Goal: Task Accomplishment & Management: Use online tool/utility

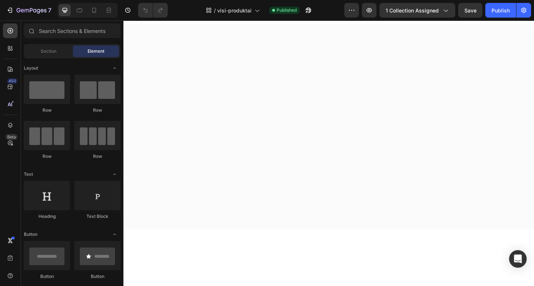
scroll to position [157, 0]
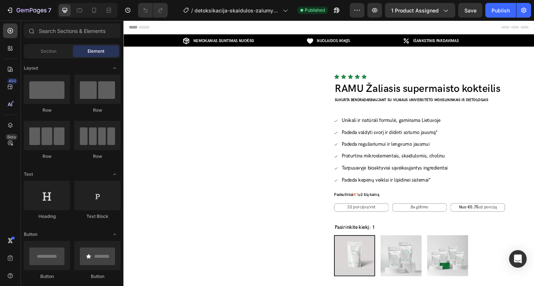
radio input "false"
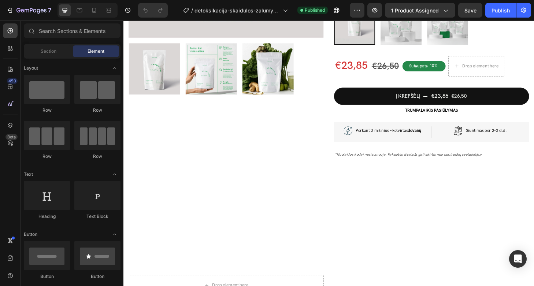
scroll to position [434, 0]
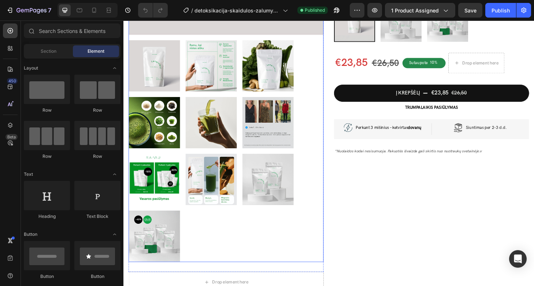
click at [179, 83] on img at bounding box center [156, 69] width 55 height 55
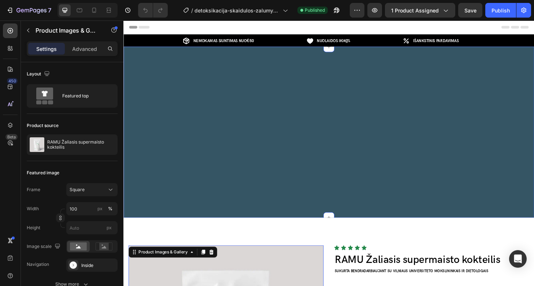
scroll to position [96, 0]
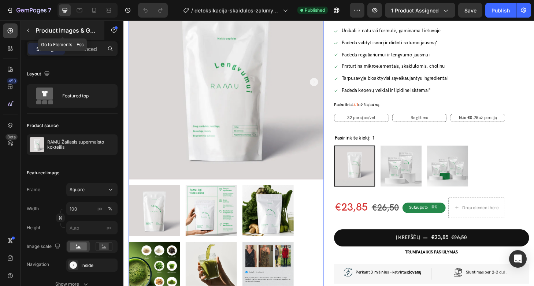
click at [31, 29] on button "button" at bounding box center [28, 31] width 12 height 12
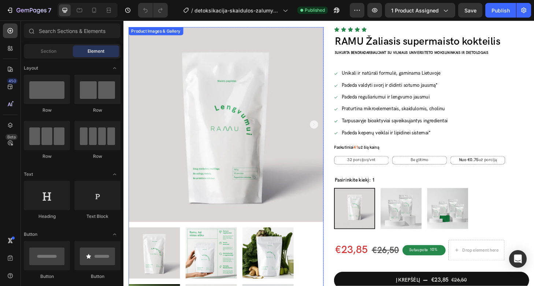
scroll to position [208, 0]
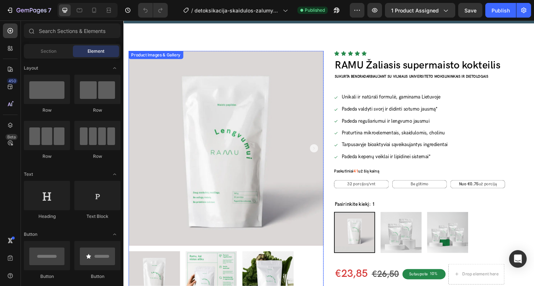
click at [189, 124] on img at bounding box center [233, 157] width 209 height 209
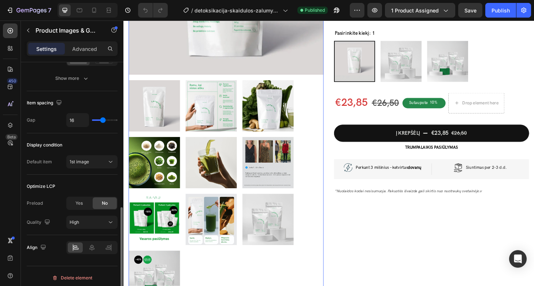
scroll to position [365, 0]
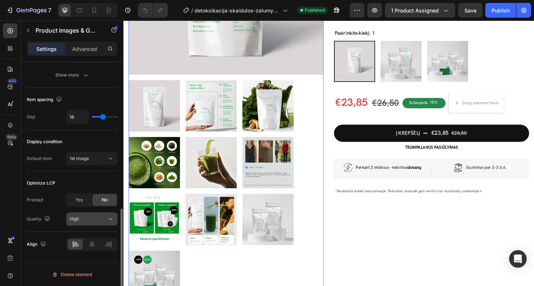
click at [88, 212] on button "High" at bounding box center [91, 218] width 51 height 13
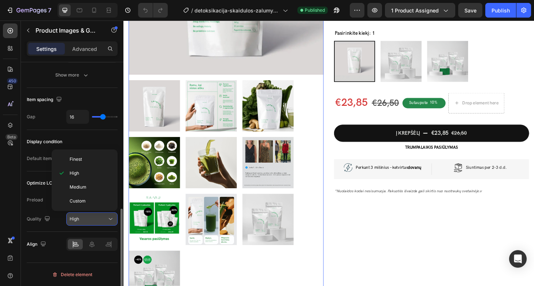
click at [97, 220] on div "High" at bounding box center [88, 219] width 37 height 7
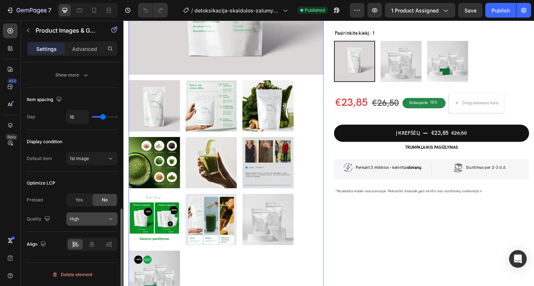
click at [86, 218] on div "High" at bounding box center [88, 219] width 37 height 7
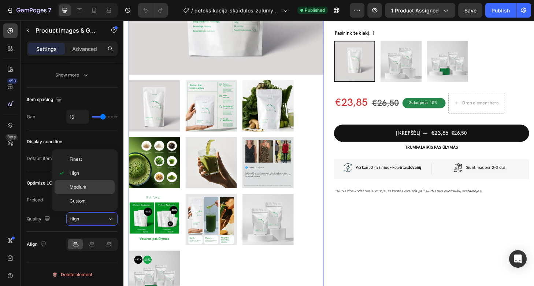
click at [86, 186] on p "Medium" at bounding box center [91, 187] width 42 height 7
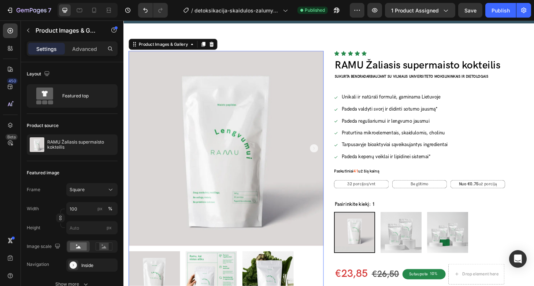
scroll to position [337, 0]
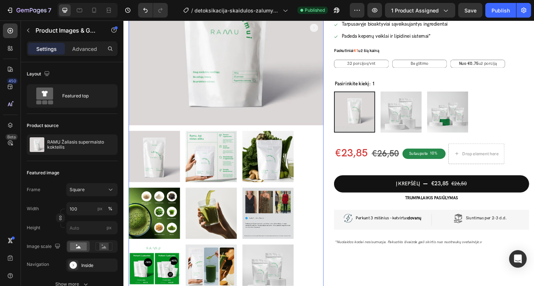
click at [202, 112] on img at bounding box center [233, 28] width 209 height 209
click at [170, 165] on img at bounding box center [156, 166] width 55 height 55
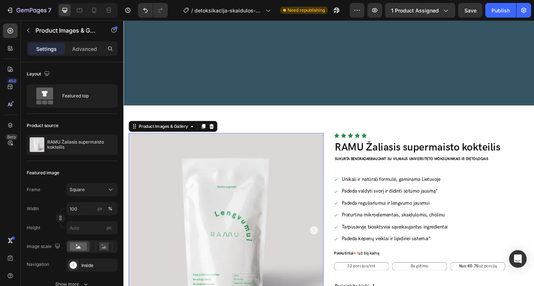
scroll to position [363, 0]
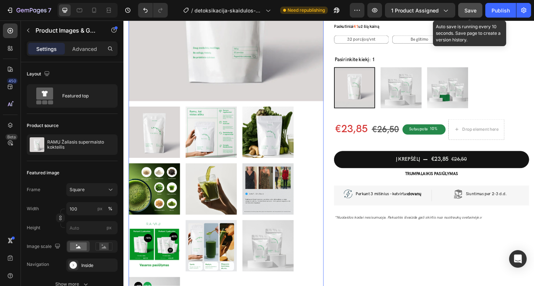
click at [472, 10] on span "Save" at bounding box center [470, 10] width 12 height 6
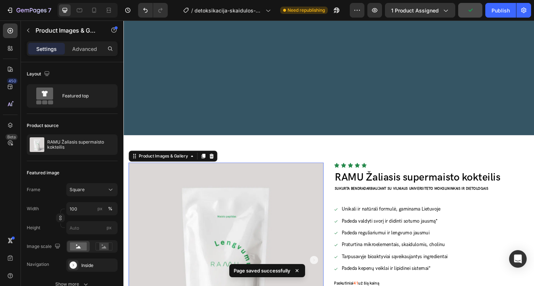
scroll to position [16, 0]
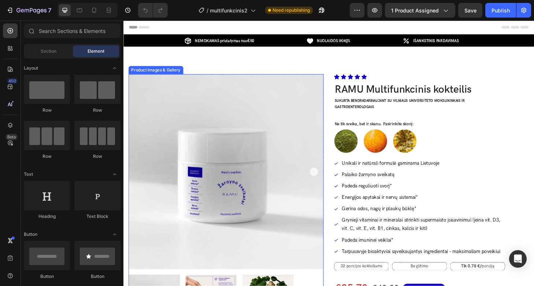
click at [237, 157] on img at bounding box center [233, 182] width 209 height 209
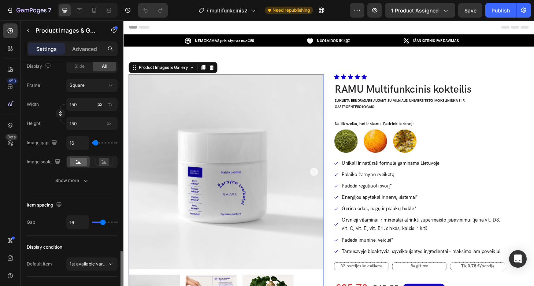
scroll to position [365, 0]
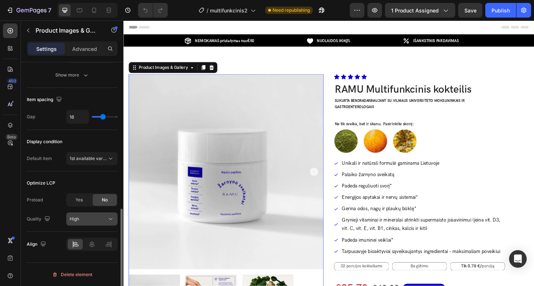
click at [85, 221] on div "High" at bounding box center [88, 219] width 37 height 7
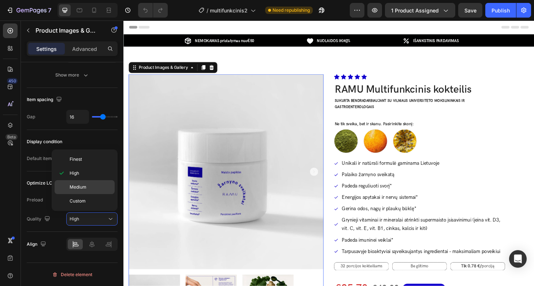
click at [85, 186] on span "Medium" at bounding box center [78, 187] width 17 height 7
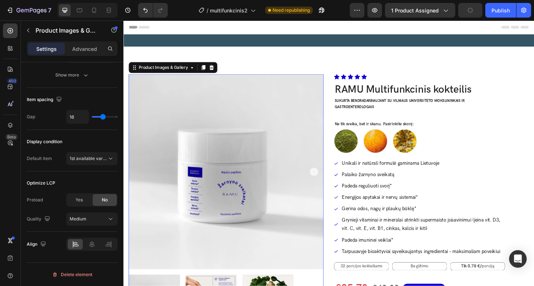
scroll to position [119, 0]
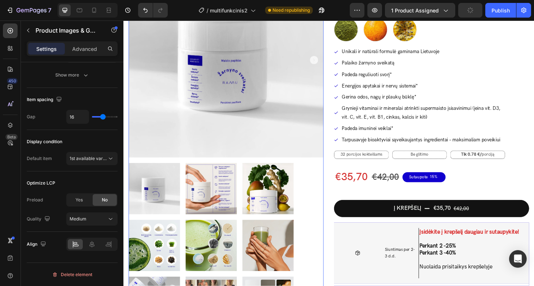
click at [151, 196] on img at bounding box center [156, 200] width 55 height 55
click at [219, 200] on img at bounding box center [217, 200] width 55 height 55
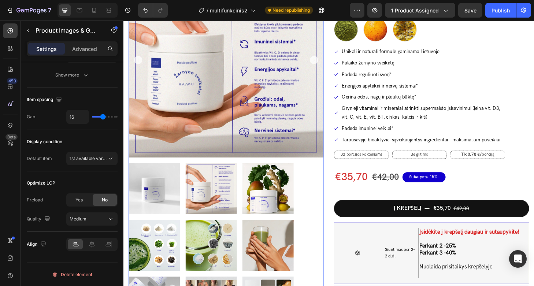
click at [272, 198] on img at bounding box center [277, 200] width 55 height 55
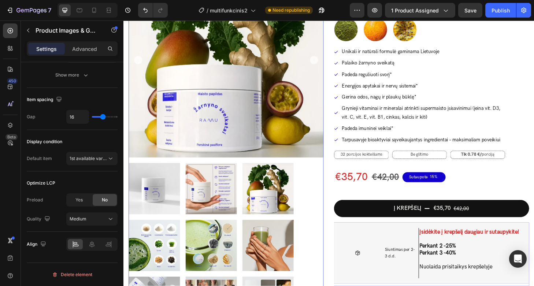
click at [151, 257] on img at bounding box center [156, 261] width 55 height 55
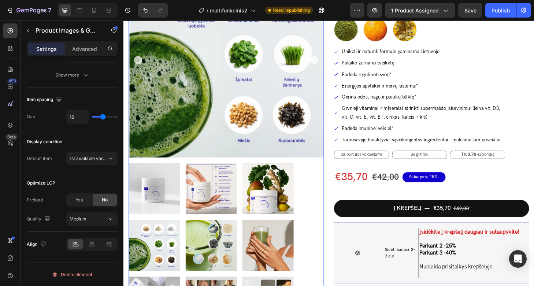
click at [199, 259] on img at bounding box center [217, 261] width 55 height 55
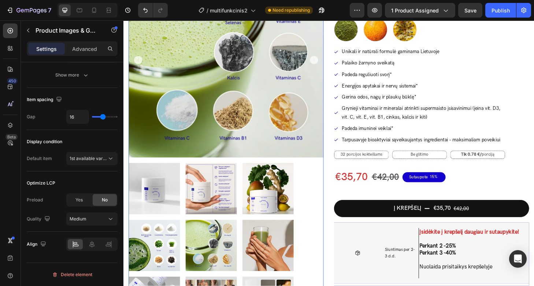
click at [260, 259] on img at bounding box center [277, 261] width 55 height 55
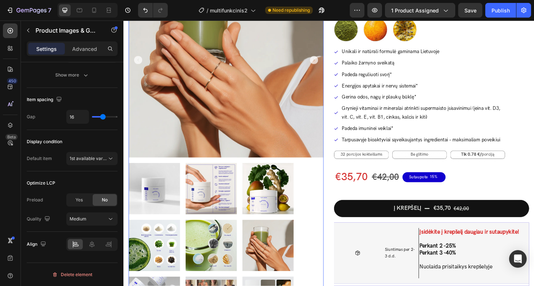
scroll to position [0, 0]
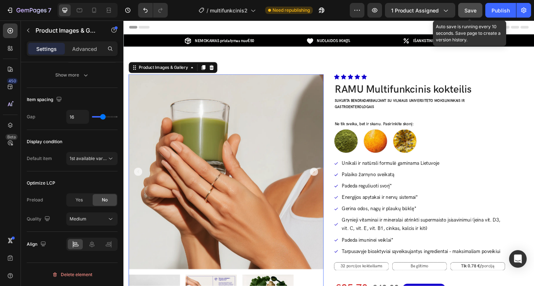
click at [478, 14] on button "Save" at bounding box center [470, 10] width 24 height 15
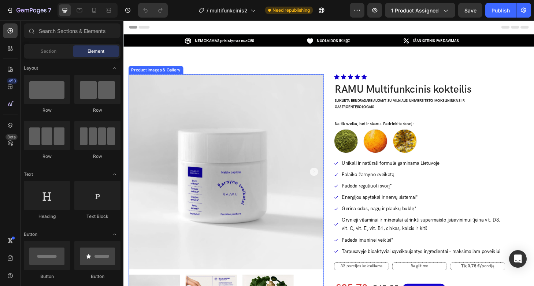
click at [162, 150] on img at bounding box center [233, 182] width 209 height 209
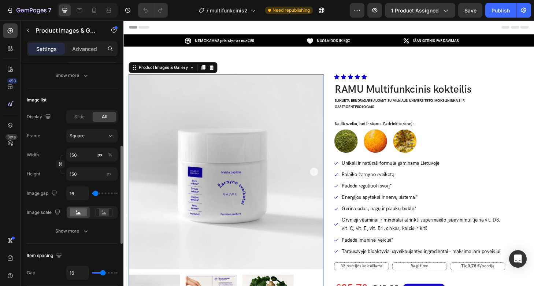
scroll to position [365, 0]
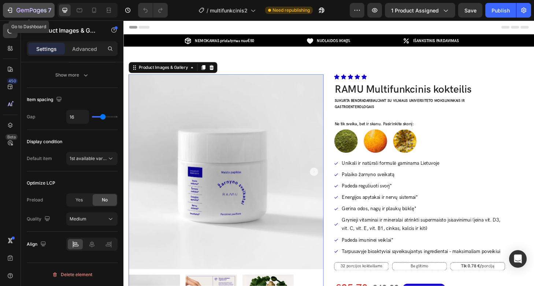
click at [29, 6] on div "7" at bounding box center [33, 10] width 35 height 9
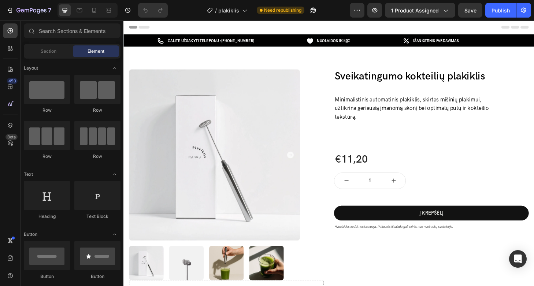
click at [279, 172] on img at bounding box center [220, 164] width 183 height 183
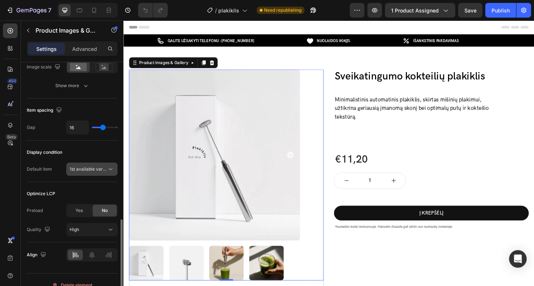
scroll to position [365, 0]
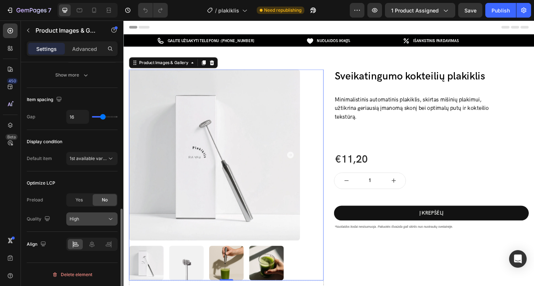
click at [94, 224] on button "High" at bounding box center [91, 218] width 51 height 13
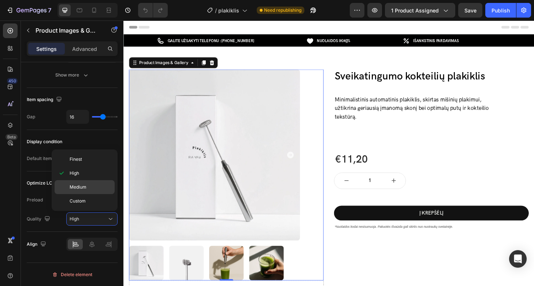
click at [97, 185] on p "Medium" at bounding box center [91, 187] width 42 height 7
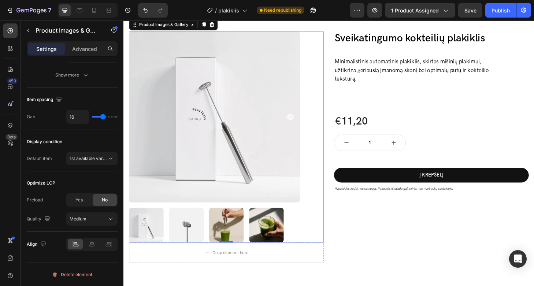
scroll to position [144, 0]
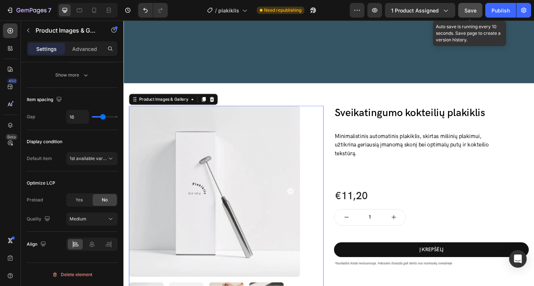
click at [470, 12] on span "Save" at bounding box center [470, 10] width 12 height 6
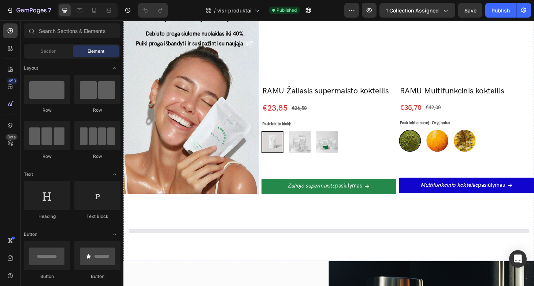
scroll to position [168, 0]
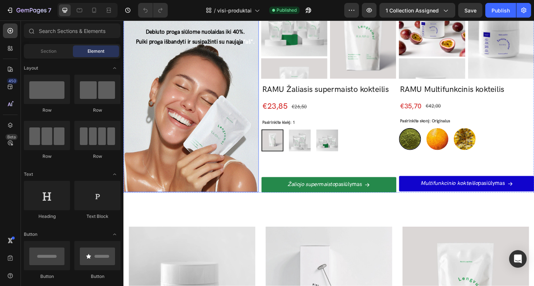
click at [176, 92] on div "Background Image" at bounding box center [195, 96] width 145 height 216
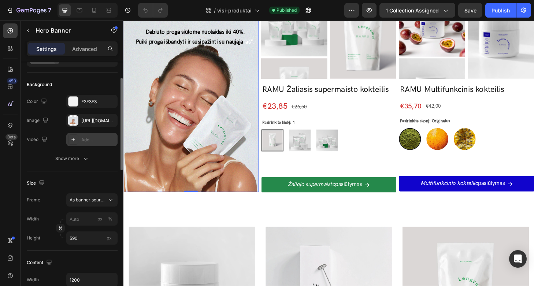
scroll to position [41, 0]
click at [78, 163] on button "Show more" at bounding box center [72, 158] width 91 height 13
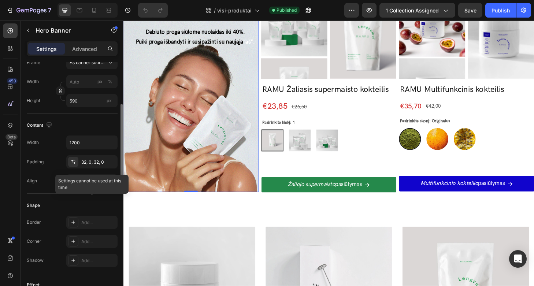
scroll to position [0, 0]
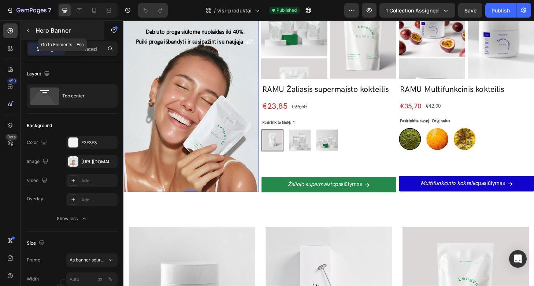
click at [32, 31] on button "button" at bounding box center [28, 31] width 12 height 12
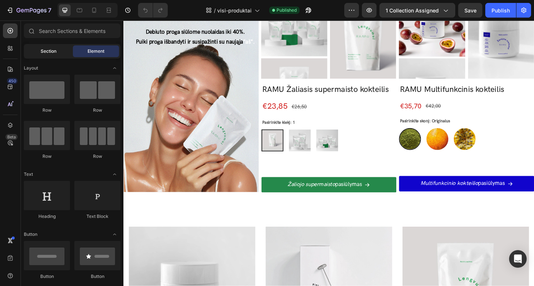
click at [65, 51] on div "Section" at bounding box center [48, 51] width 46 height 12
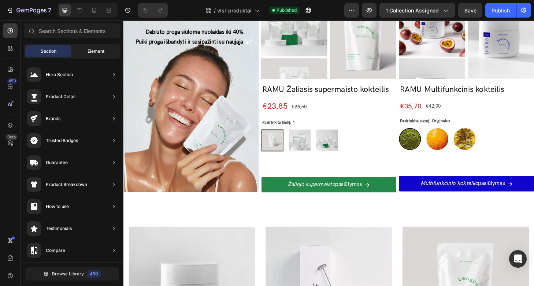
click at [90, 47] on div "Element" at bounding box center [96, 51] width 46 height 12
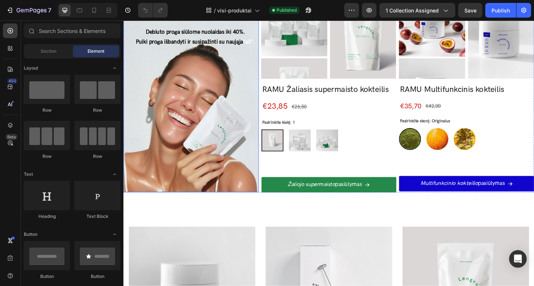
click at [195, 67] on div "Background Image" at bounding box center [195, 96] width 145 height 216
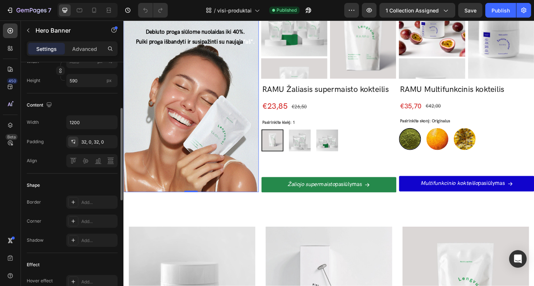
scroll to position [177, 0]
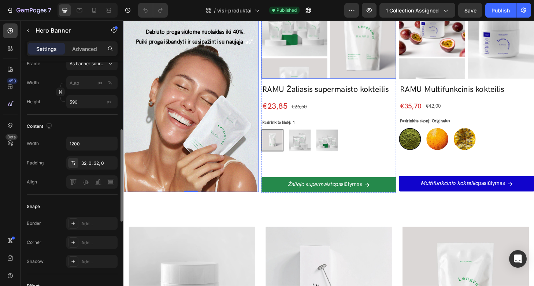
click at [309, 42] on img at bounding box center [306, 23] width 71 height 71
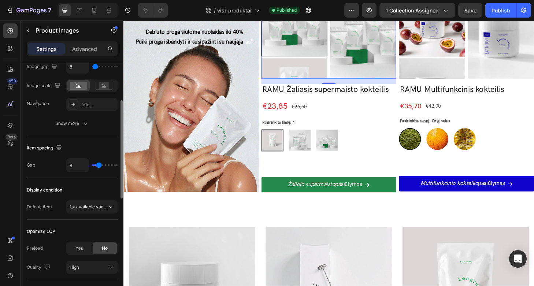
scroll to position [365, 0]
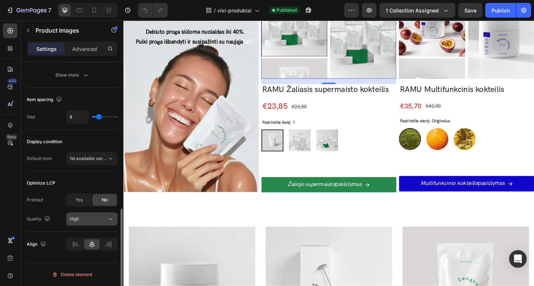
click at [74, 224] on button "High" at bounding box center [91, 218] width 51 height 13
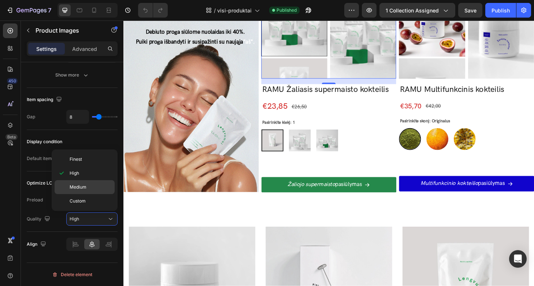
click at [82, 189] on span "Medium" at bounding box center [78, 187] width 17 height 7
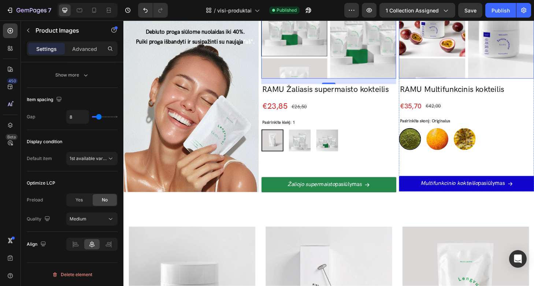
click at [470, 64] on img at bounding box center [453, 96] width 71 height 71
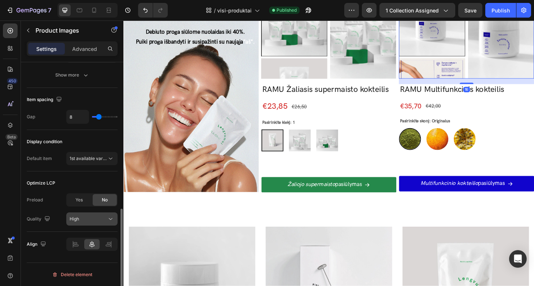
click at [97, 221] on div "High" at bounding box center [88, 219] width 37 height 7
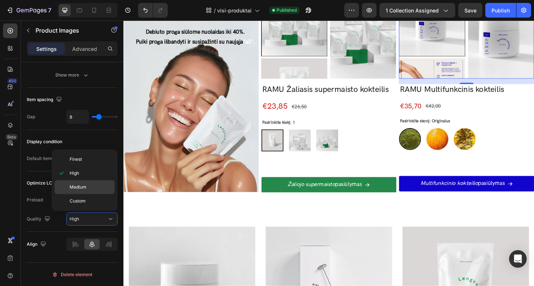
click at [89, 190] on p "Medium" at bounding box center [91, 187] width 42 height 7
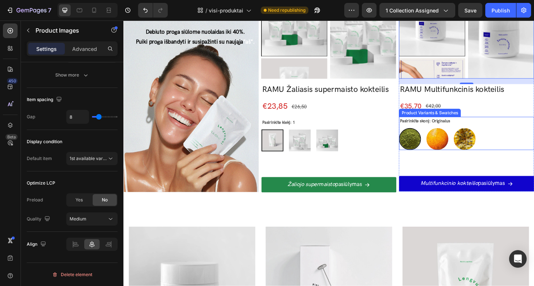
click at [444, 143] on div "Originalus Originalus Gaivus mangas Gaivus mangas Persikinė pasiflora Persikinė…" at bounding box center [490, 147] width 145 height 23
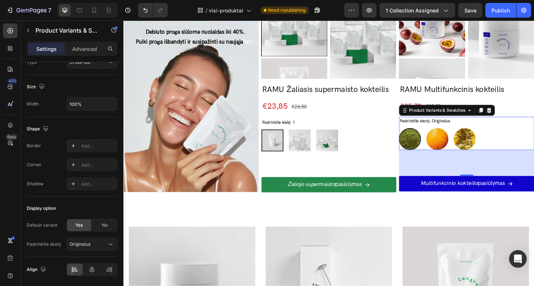
scroll to position [498, 0]
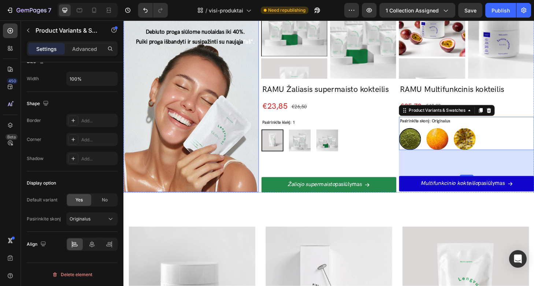
click at [175, 132] on div "Background Image" at bounding box center [195, 96] width 145 height 216
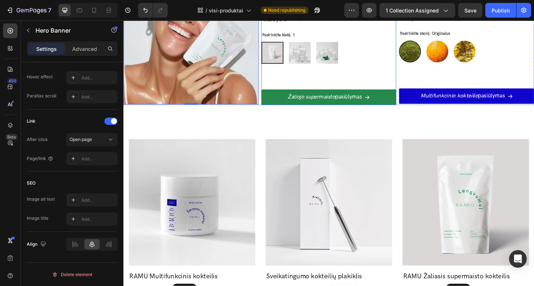
scroll to position [263, 0]
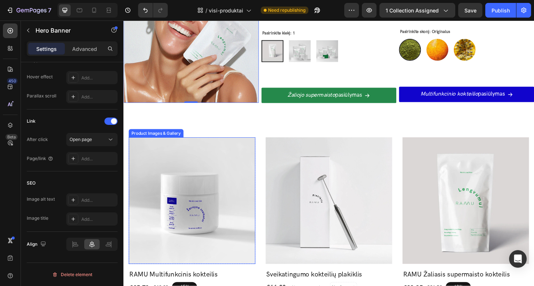
click at [235, 183] on img at bounding box center [196, 213] width 135 height 135
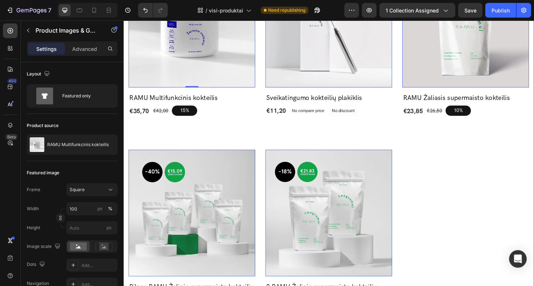
scroll to position [514, 0]
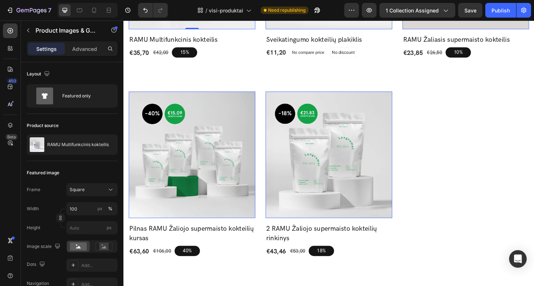
click at [232, 141] on img at bounding box center [196, 164] width 135 height 135
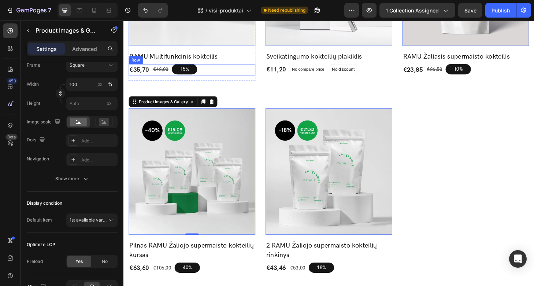
scroll to position [483, 0]
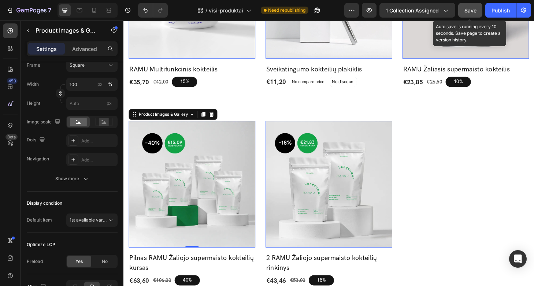
click at [475, 8] on span "Save" at bounding box center [470, 10] width 12 height 6
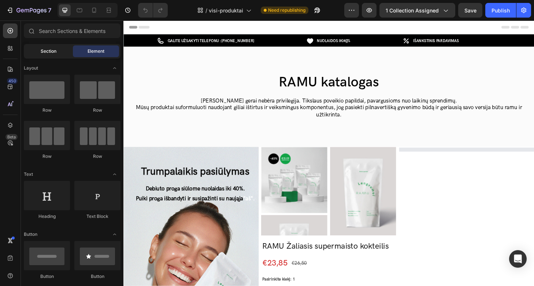
click at [63, 54] on div "Section" at bounding box center [48, 51] width 46 height 12
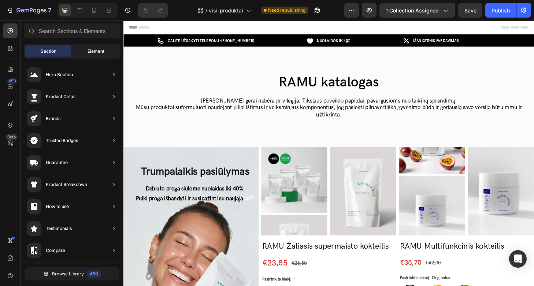
click at [83, 53] on div "Element" at bounding box center [96, 51] width 46 height 12
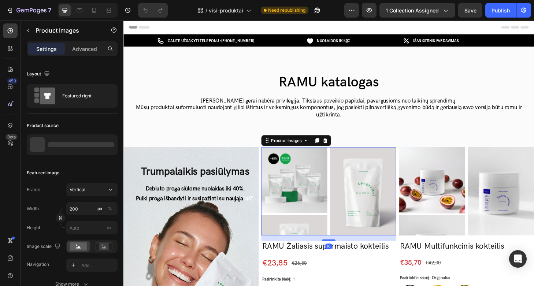
click at [301, 202] on img at bounding box center [306, 191] width 71 height 71
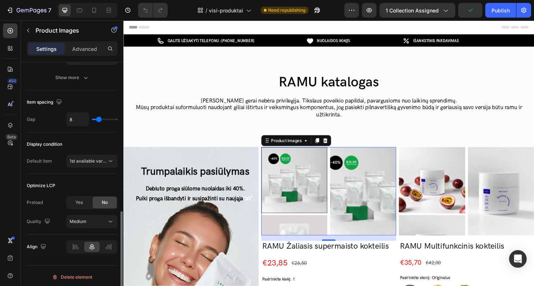
scroll to position [365, 0]
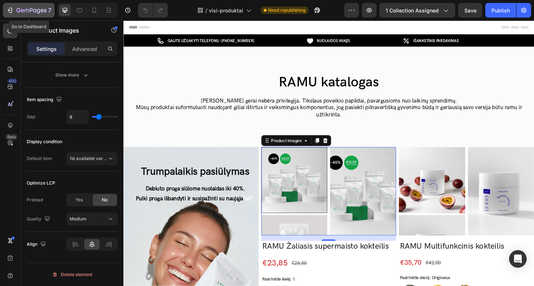
click at [17, 10] on icon "button" at bounding box center [31, 11] width 30 height 6
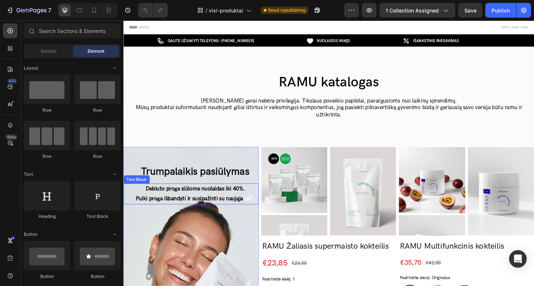
click at [192, 213] on strong "Puiki proga išbandyti ir susipažinti su naująja" at bounding box center [193, 211] width 115 height 7
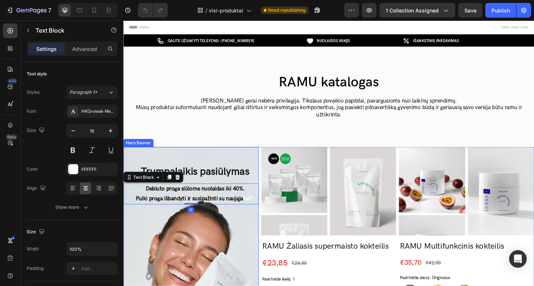
click at [183, 249] on div "Background Image" at bounding box center [195, 264] width 145 height 216
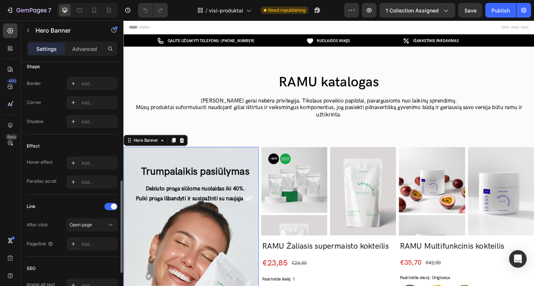
scroll to position [316, 0]
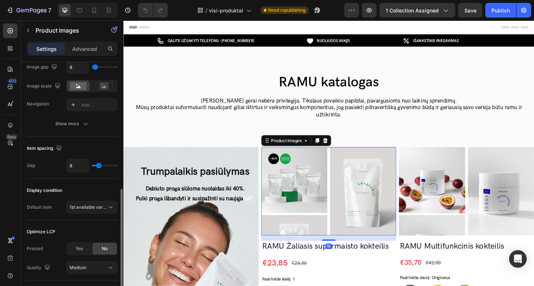
click at [329, 200] on img at bounding box center [306, 191] width 71 height 71
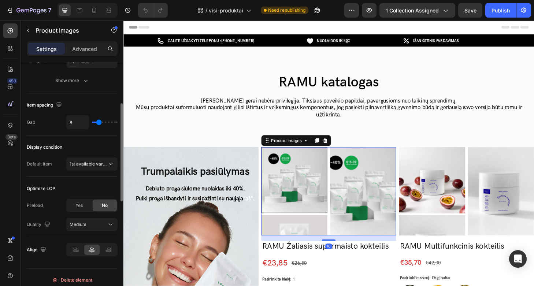
scroll to position [365, 0]
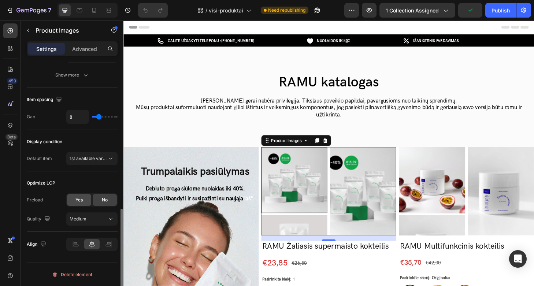
click at [82, 200] on span "Yes" at bounding box center [78, 200] width 7 height 7
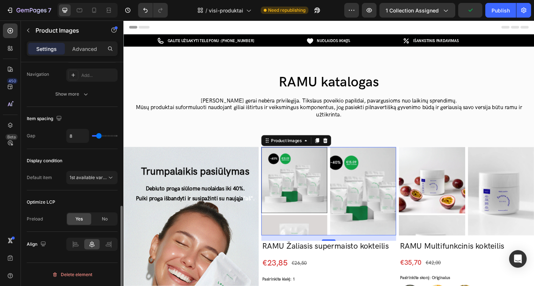
scroll to position [346, 0]
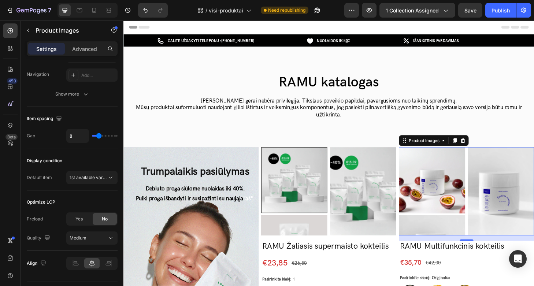
click at [446, 187] on img at bounding box center [453, 191] width 71 height 71
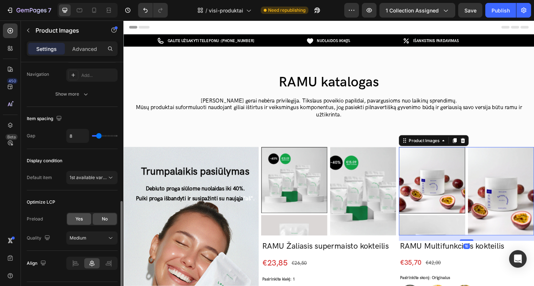
click at [75, 218] on div "Yes" at bounding box center [79, 219] width 24 height 12
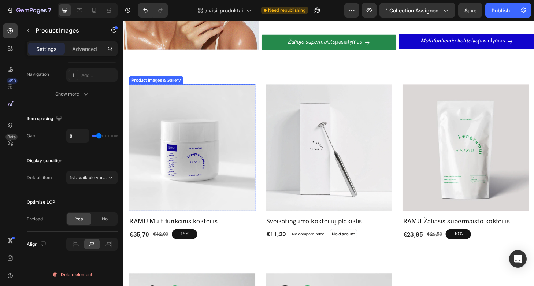
scroll to position [167, 0]
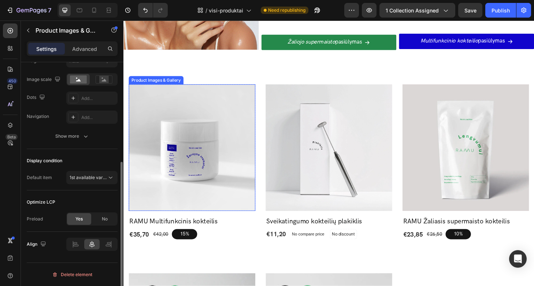
click at [231, 147] on img at bounding box center [196, 156] width 135 height 135
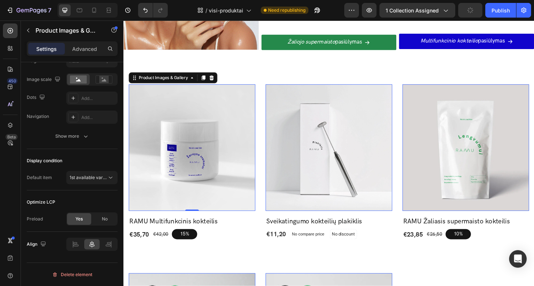
click at [314, 181] on img at bounding box center [342, 156] width 135 height 135
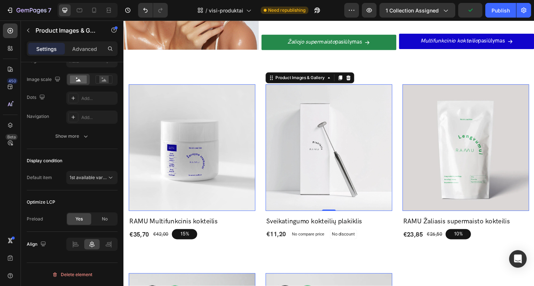
click at [425, 202] on img at bounding box center [489, 156] width 135 height 135
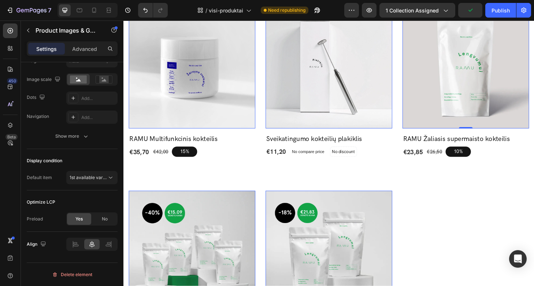
scroll to position [420, 0]
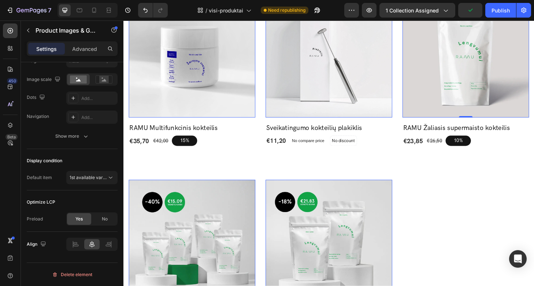
click at [166, 250] on img at bounding box center [196, 258] width 135 height 135
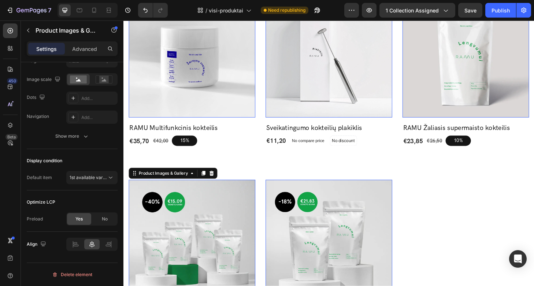
click at [368, 276] on img at bounding box center [342, 258] width 135 height 135
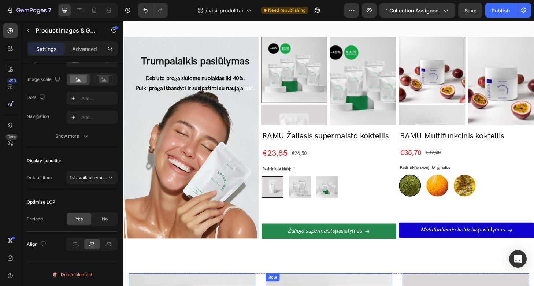
scroll to position [0, 0]
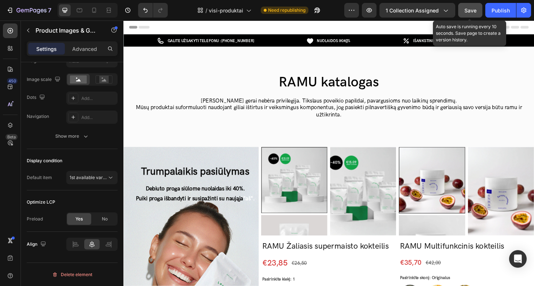
click at [467, 11] on span "Save" at bounding box center [470, 10] width 12 height 6
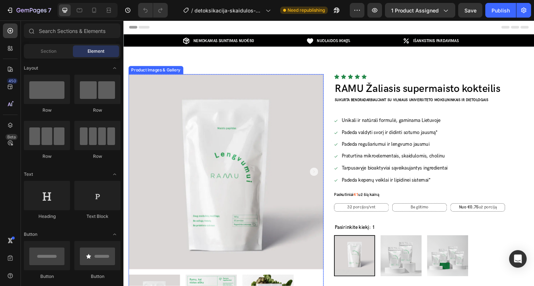
click at [239, 160] on img at bounding box center [233, 182] width 209 height 209
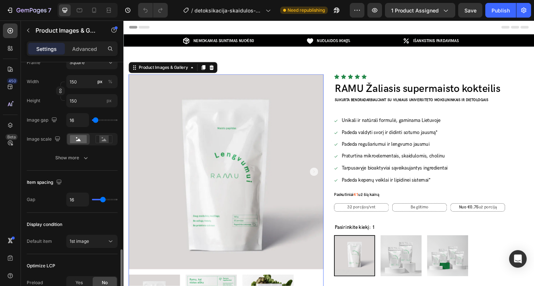
scroll to position [365, 0]
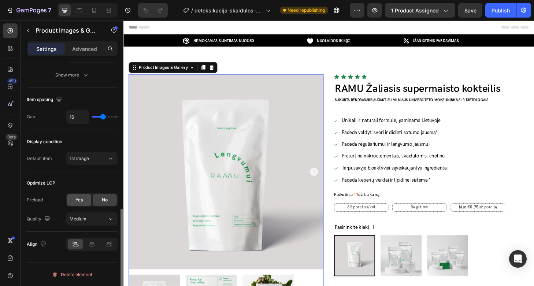
click at [78, 203] on div "Yes" at bounding box center [79, 200] width 24 height 12
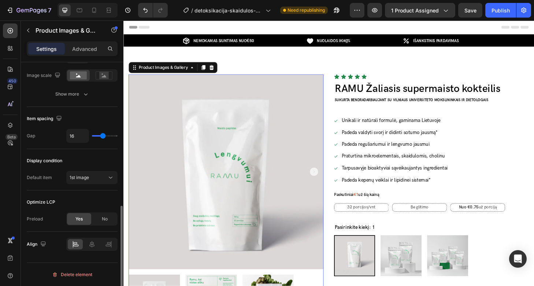
scroll to position [346, 0]
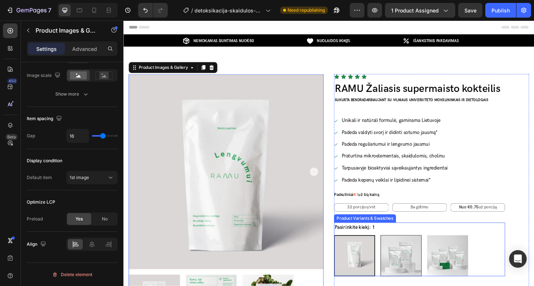
click at [407, 278] on img at bounding box center [420, 272] width 43 height 43
click at [398, 250] on input "2 2" at bounding box center [398, 250] width 0 height 0
radio input "false"
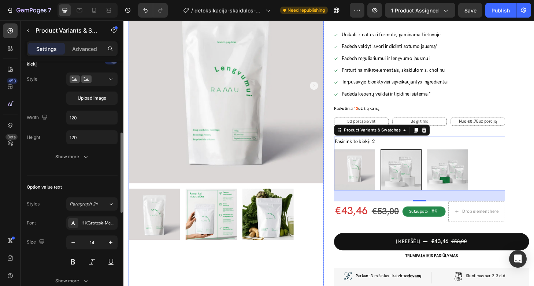
scroll to position [275, 0]
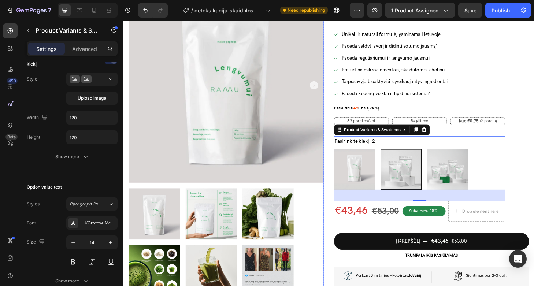
click at [215, 213] on img at bounding box center [217, 227] width 55 height 55
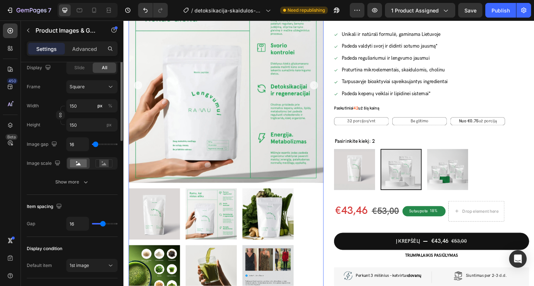
scroll to position [346, 0]
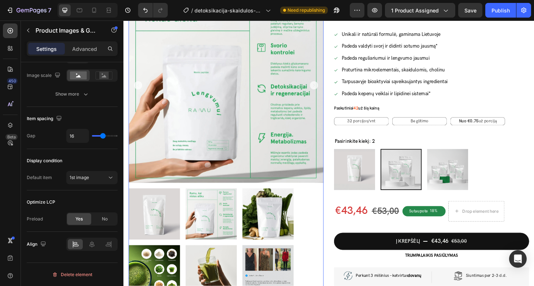
click at [290, 236] on img at bounding box center [277, 227] width 55 height 55
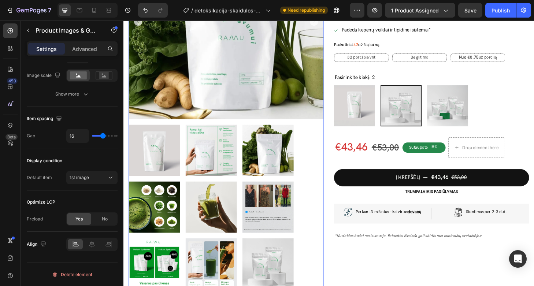
click at [289, 236] on img at bounding box center [277, 220] width 55 height 55
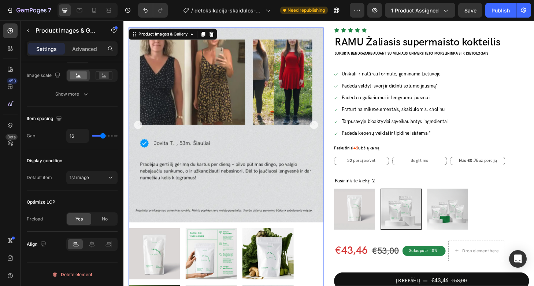
scroll to position [0, 0]
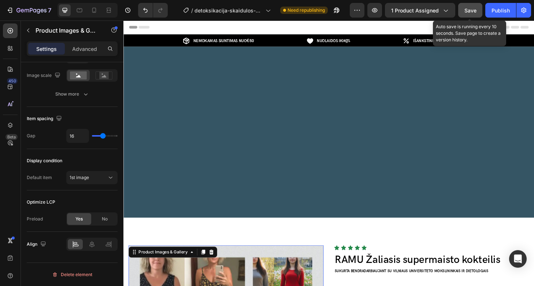
click at [465, 11] on span "Save" at bounding box center [470, 10] width 12 height 6
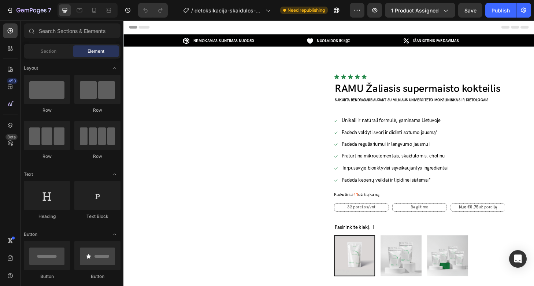
radio input "false"
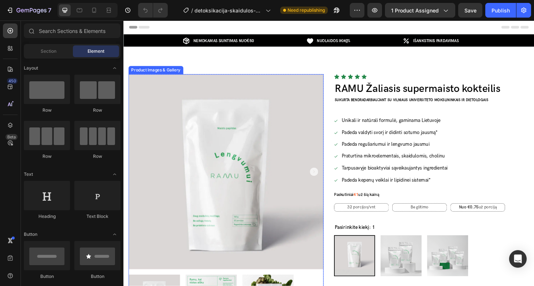
click at [198, 128] on img at bounding box center [233, 182] width 209 height 209
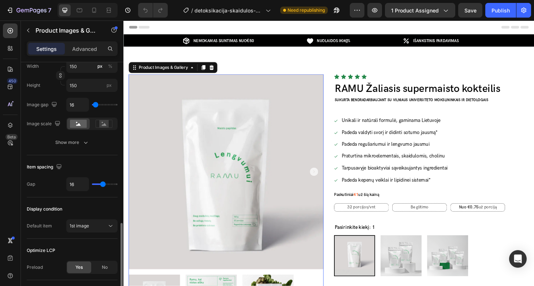
scroll to position [346, 0]
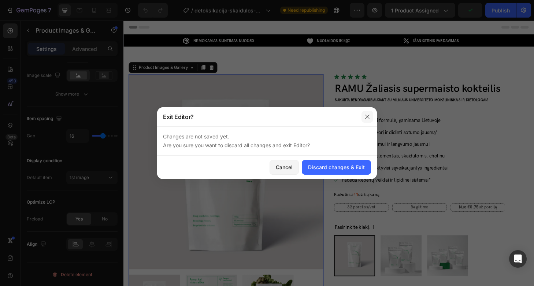
click at [366, 118] on icon "button" at bounding box center [367, 117] width 4 height 4
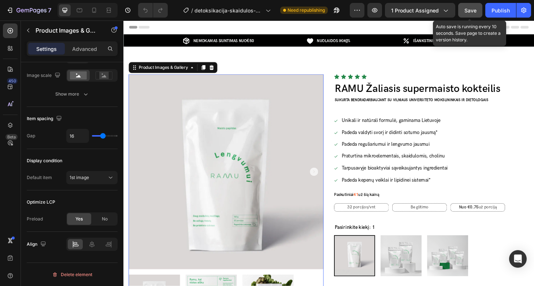
click at [474, 13] on span "Save" at bounding box center [470, 10] width 12 height 6
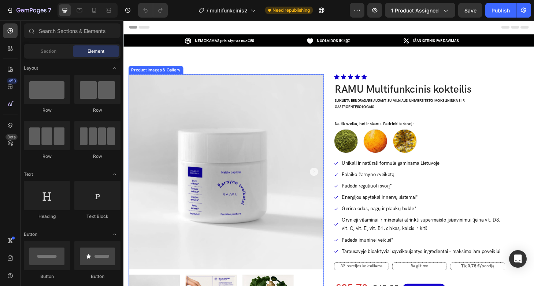
click at [267, 187] on img at bounding box center [233, 182] width 209 height 209
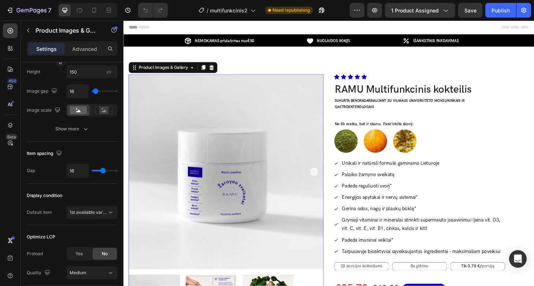
scroll to position [365, 0]
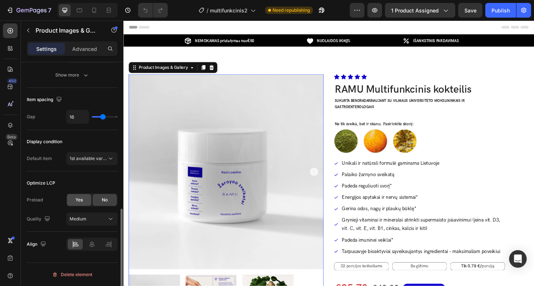
click at [71, 204] on div "Yes" at bounding box center [79, 200] width 24 height 12
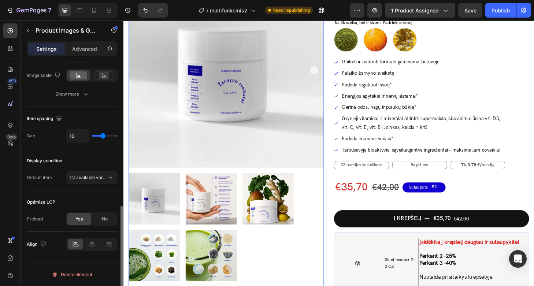
scroll to position [109, 0]
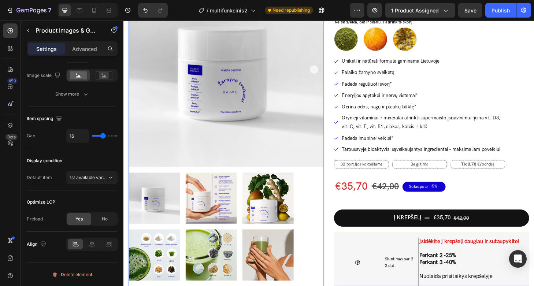
click at [207, 219] on img at bounding box center [217, 210] width 55 height 55
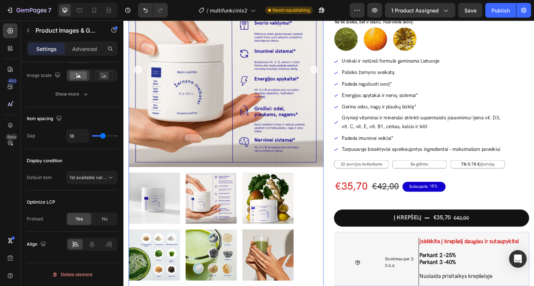
click at [265, 220] on img at bounding box center [277, 210] width 55 height 55
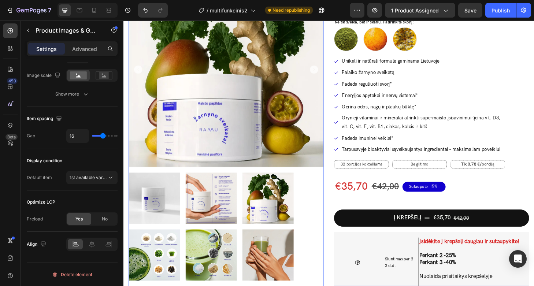
click at [257, 261] on img at bounding box center [277, 271] width 55 height 55
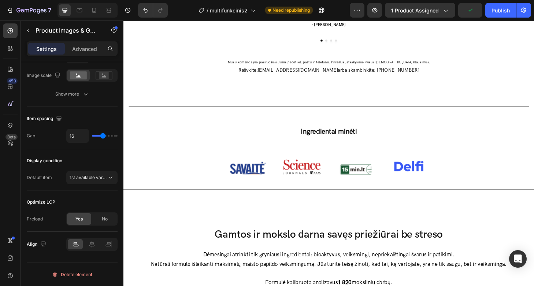
scroll to position [803, 0]
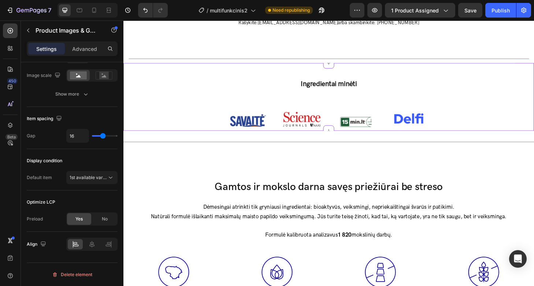
click at [273, 122] on img at bounding box center [256, 128] width 40 height 14
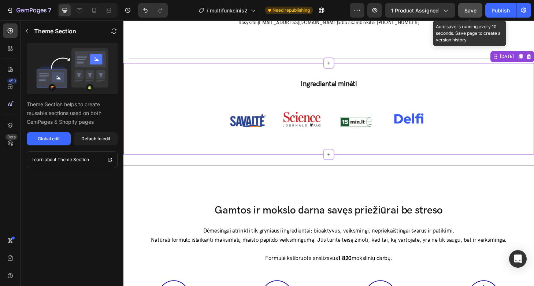
click at [470, 9] on span "Save" at bounding box center [470, 10] width 12 height 6
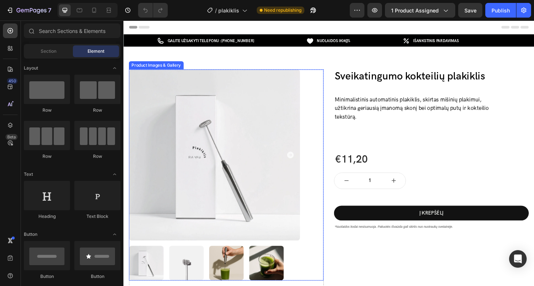
click at [291, 186] on img at bounding box center [220, 164] width 183 height 183
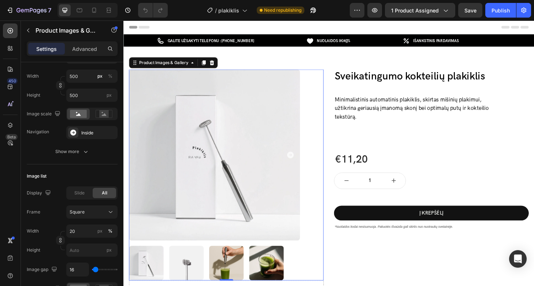
scroll to position [365, 0]
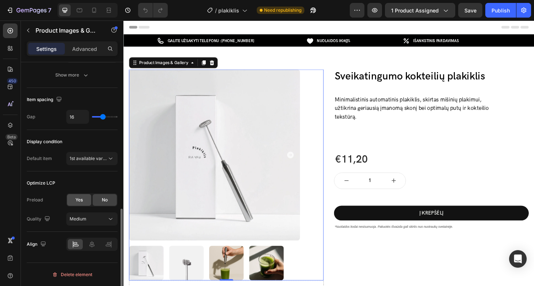
click at [85, 198] on div "Yes" at bounding box center [79, 200] width 24 height 12
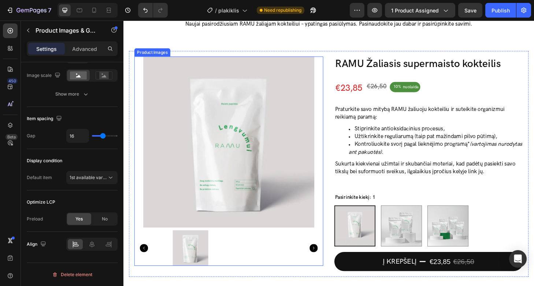
scroll to position [733, 0]
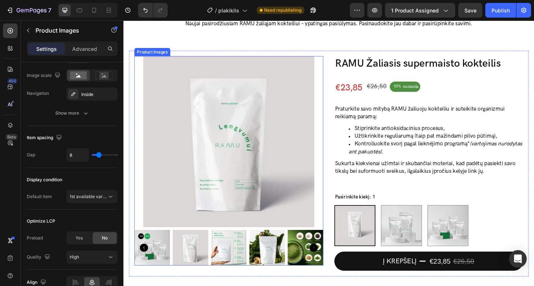
click at [237, 167] on img at bounding box center [236, 150] width 183 height 183
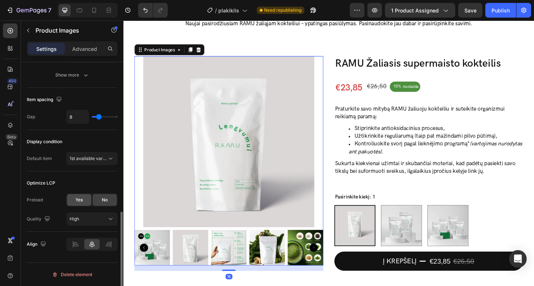
click at [78, 201] on span "Yes" at bounding box center [78, 200] width 7 height 7
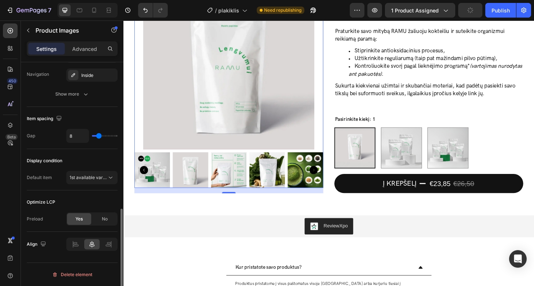
scroll to position [868, 0]
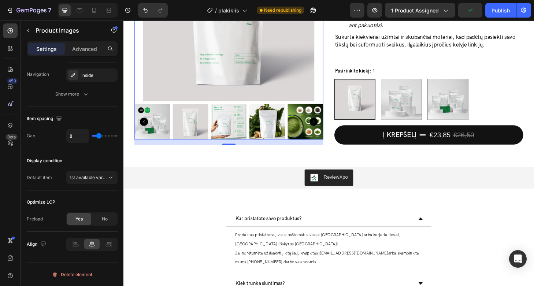
click at [273, 133] on img at bounding box center [277, 129] width 38 height 38
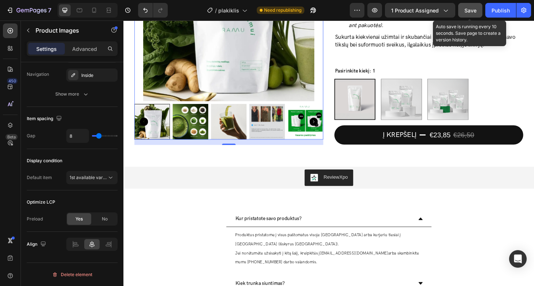
click at [477, 8] on button "Save" at bounding box center [470, 10] width 24 height 15
click at [476, 13] on span "Save" at bounding box center [470, 10] width 12 height 6
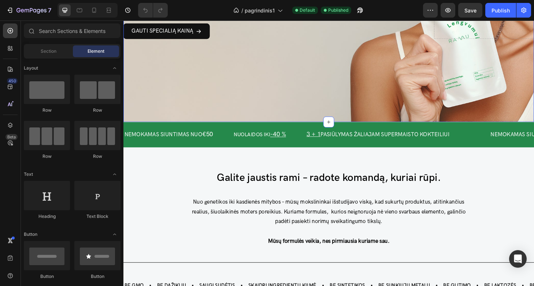
scroll to position [209, 0]
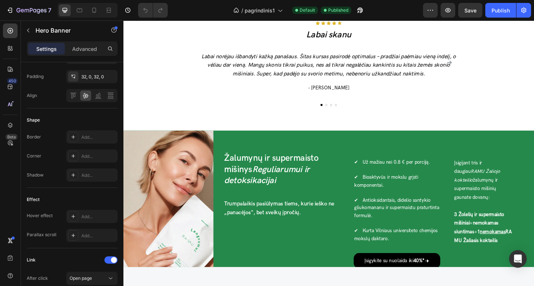
scroll to position [582, 0]
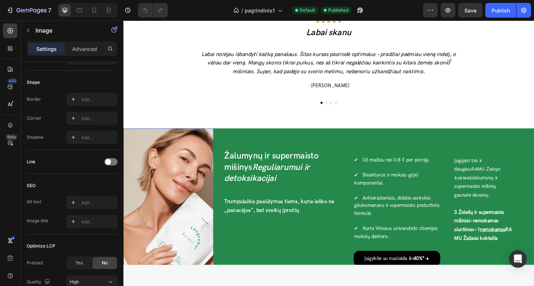
click at [196, 186] on img at bounding box center [171, 210] width 96 height 148
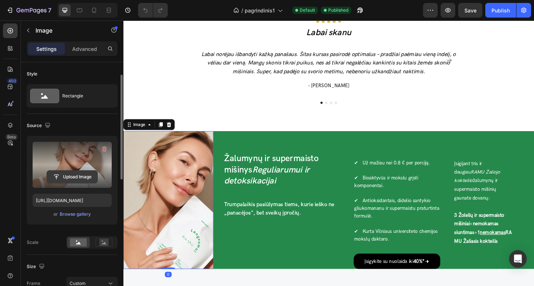
scroll to position [327, 0]
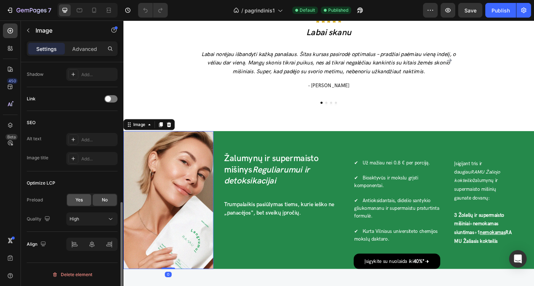
click at [77, 197] on span "Yes" at bounding box center [78, 200] width 7 height 7
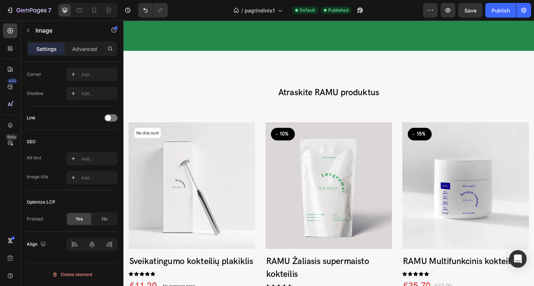
scroll to position [900, 0]
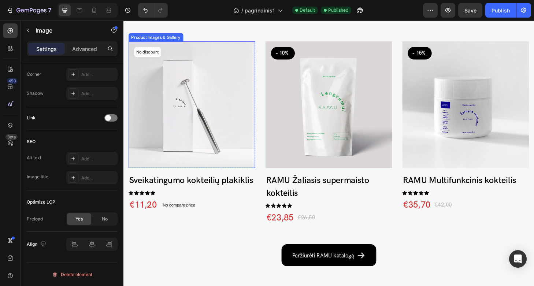
click at [232, 110] on img at bounding box center [196, 110] width 135 height 135
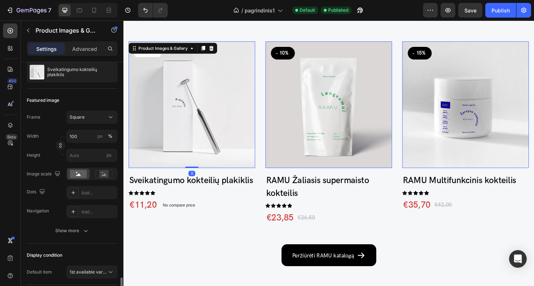
scroll to position [186, 0]
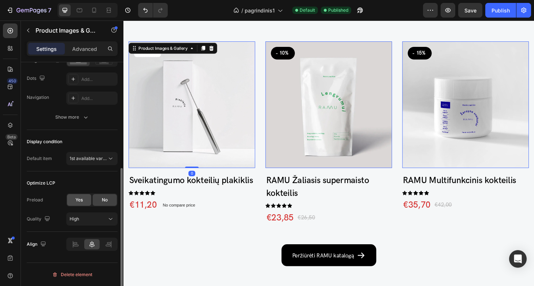
click at [80, 202] on span "Yes" at bounding box center [78, 200] width 7 height 7
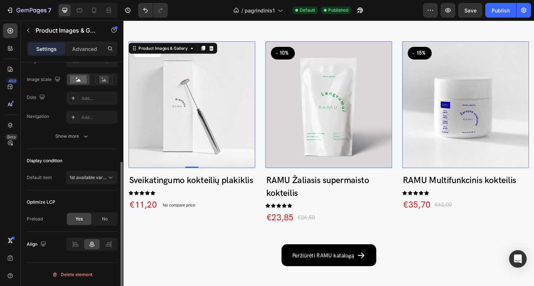
click at [283, 140] on img at bounding box center [342, 110] width 135 height 135
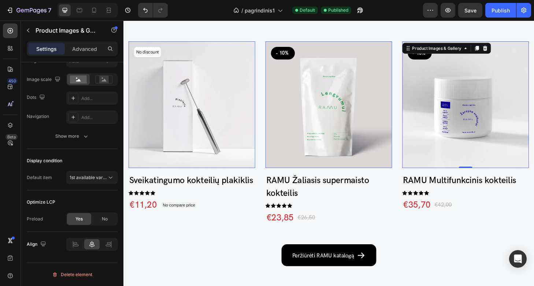
click at [484, 122] on img at bounding box center [489, 110] width 135 height 135
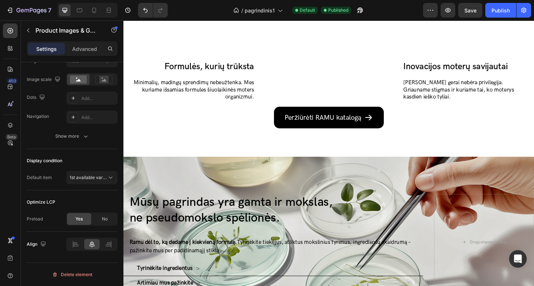
scroll to position [1419, 0]
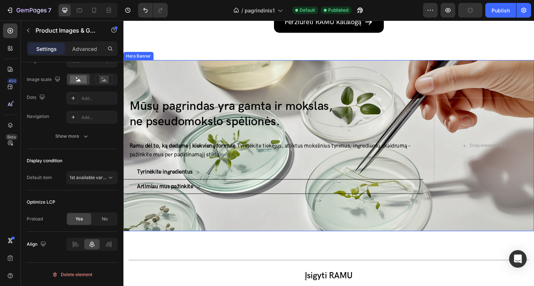
click at [273, 77] on div "Background Image" at bounding box center [342, 154] width 439 height 183
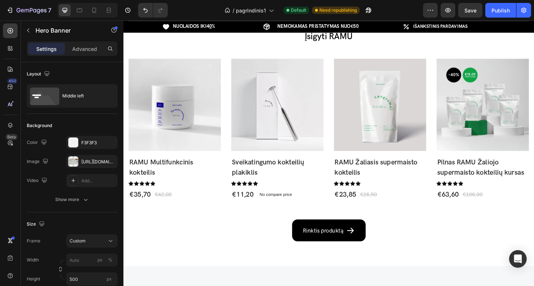
scroll to position [1669, 0]
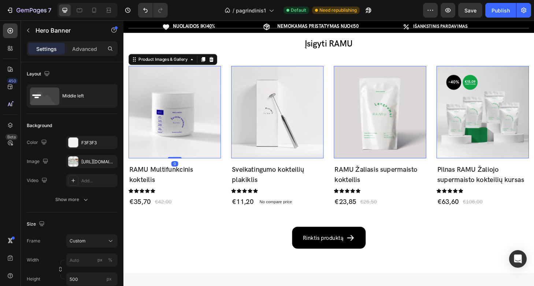
click at [195, 138] on img at bounding box center [178, 118] width 99 height 99
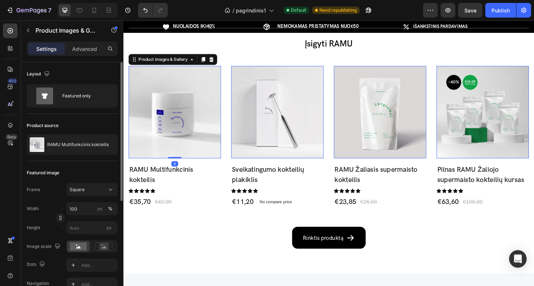
scroll to position [186, 0]
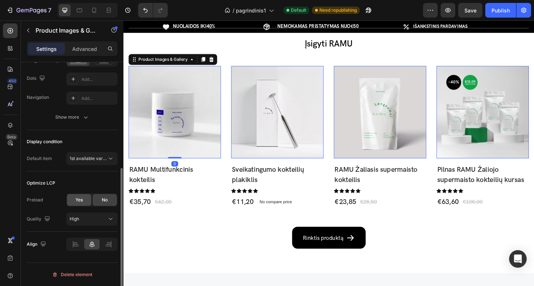
click at [85, 199] on div "Yes" at bounding box center [79, 200] width 24 height 12
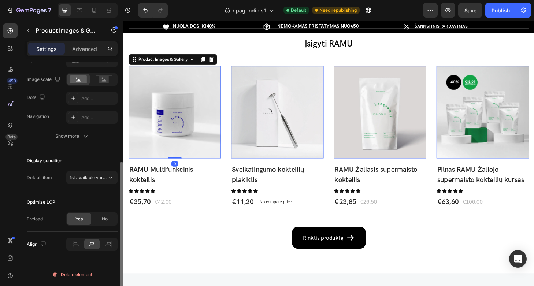
scroll to position [167, 0]
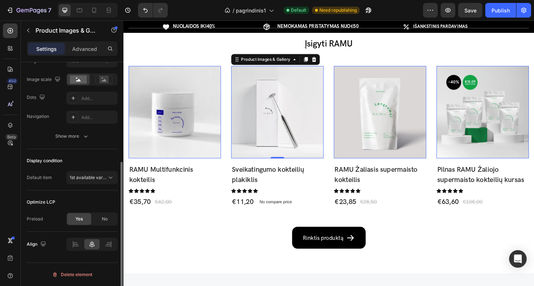
click at [299, 114] on img at bounding box center [288, 118] width 99 height 99
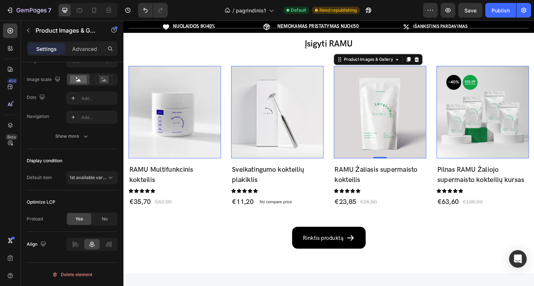
click at [351, 130] on img at bounding box center [398, 118] width 99 height 99
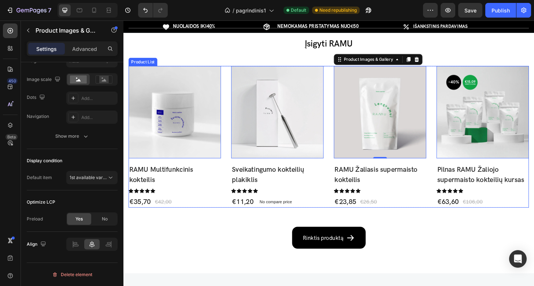
click at [458, 130] on div "Product Images & Gallery 0 Row RAMU Multifunkcinis kokteilis (P) Title Icon Ico…" at bounding box center [343, 145] width 428 height 152
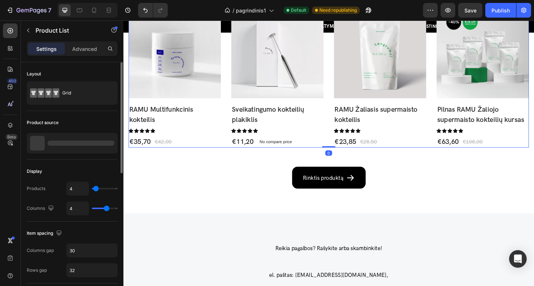
scroll to position [1985, 0]
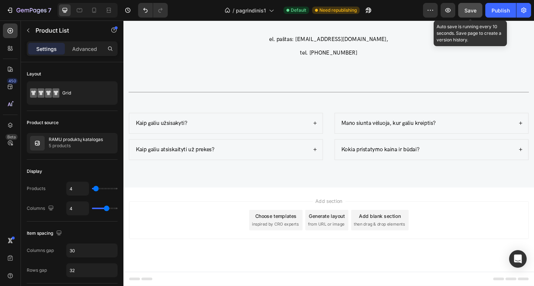
click at [477, 6] on button "Save" at bounding box center [470, 10] width 24 height 15
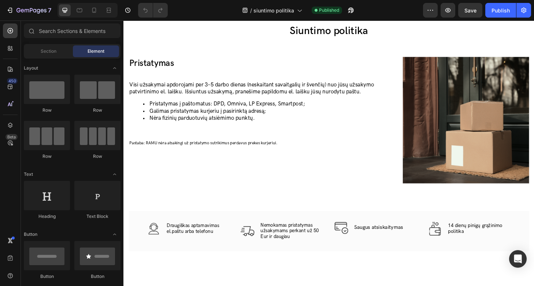
scroll to position [58, 0]
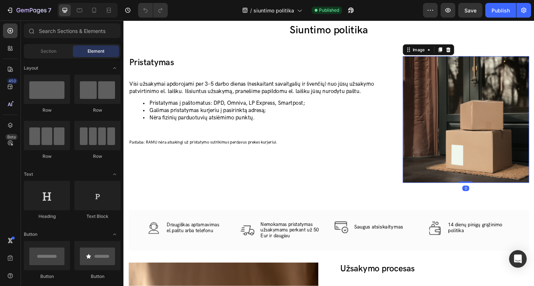
click at [458, 136] on img at bounding box center [489, 126] width 135 height 135
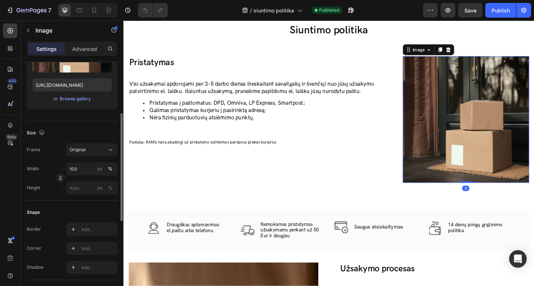
scroll to position [308, 0]
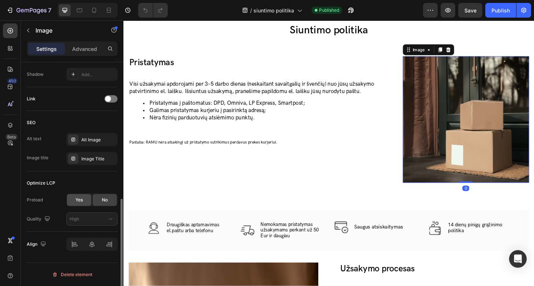
click at [72, 202] on div "Yes" at bounding box center [79, 200] width 24 height 12
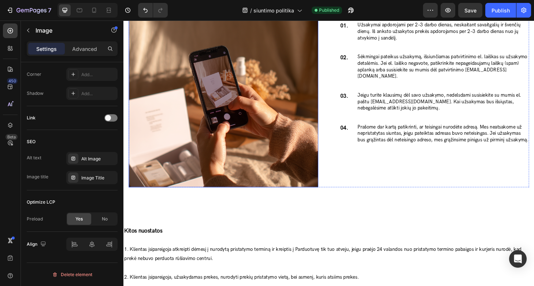
scroll to position [338, 0]
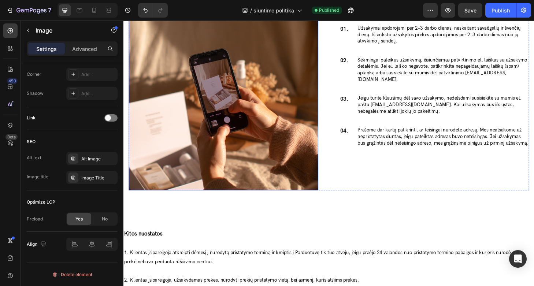
click at [231, 145] on img at bounding box center [230, 101] width 203 height 203
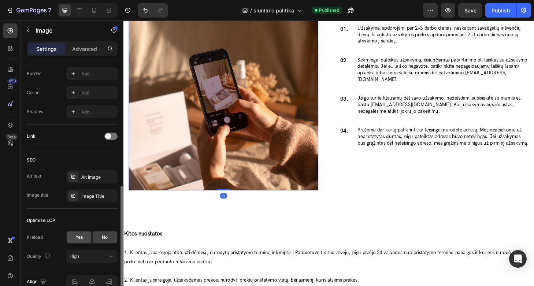
scroll to position [327, 0]
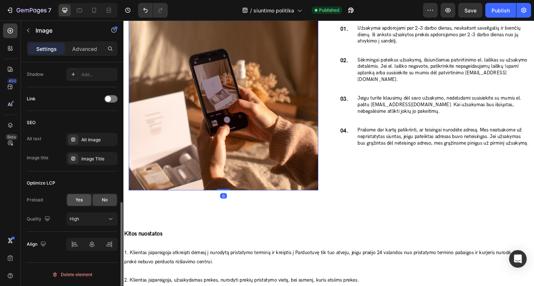
click at [78, 199] on span "Yes" at bounding box center [78, 200] width 7 height 7
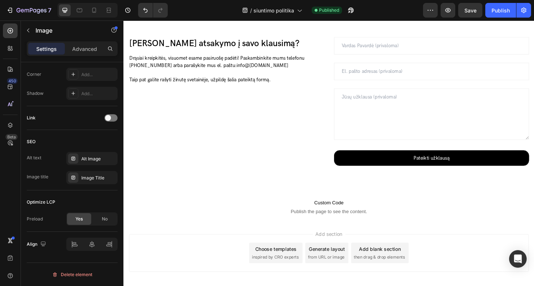
scroll to position [789, 0]
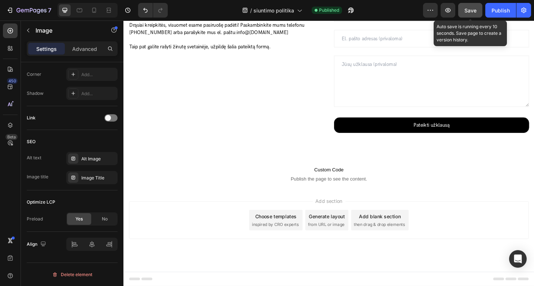
click at [473, 7] on div "Save" at bounding box center [470, 11] width 12 height 8
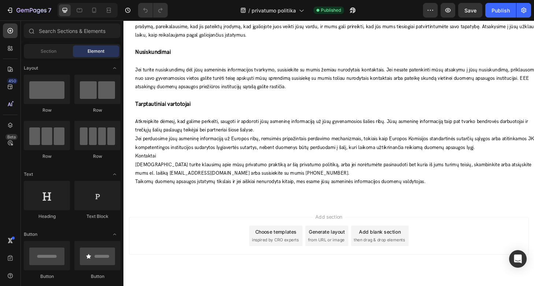
scroll to position [1488, 0]
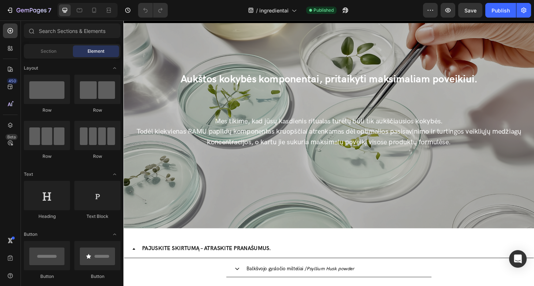
scroll to position [35, 0]
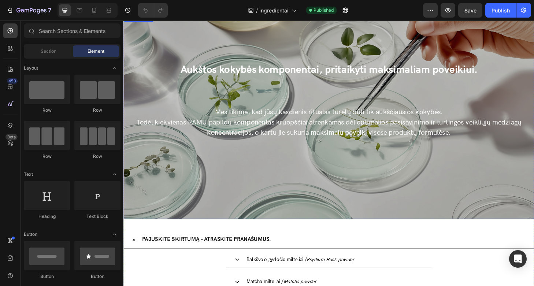
click at [273, 185] on div "Aukštos kokybės komponentai, pritaikyti maksimaliam poveikiui. Heading Mes tiki…" at bounding box center [343, 158] width 428 height 267
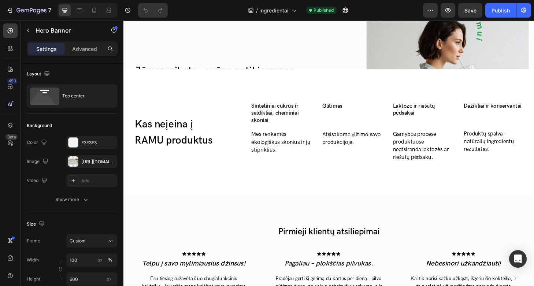
scroll to position [694, 0]
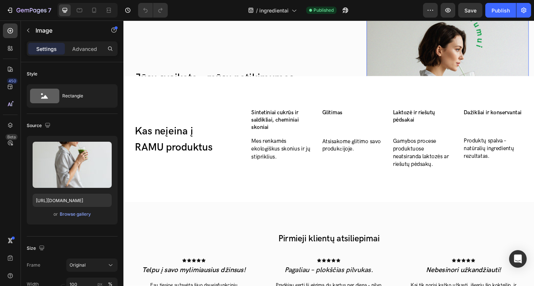
click at [421, 49] on img at bounding box center [470, 115] width 174 height 248
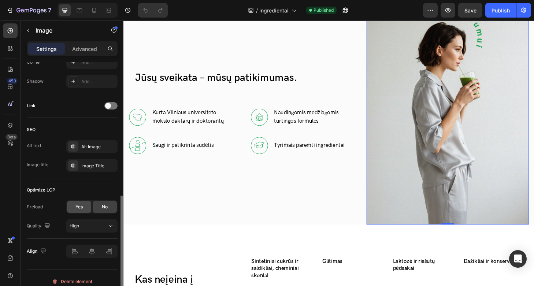
click at [82, 208] on span "Yes" at bounding box center [78, 207] width 7 height 7
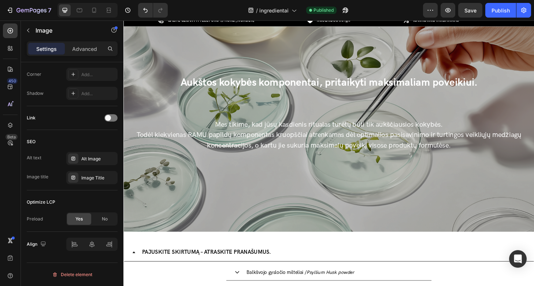
scroll to position [15, 0]
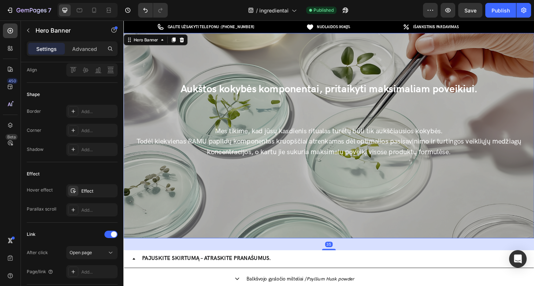
click at [193, 68] on div "Aukštos kokybės komponentai, pritaikyti maksimaliam poveikiui. Heading Mes tiki…" at bounding box center [343, 179] width 428 height 267
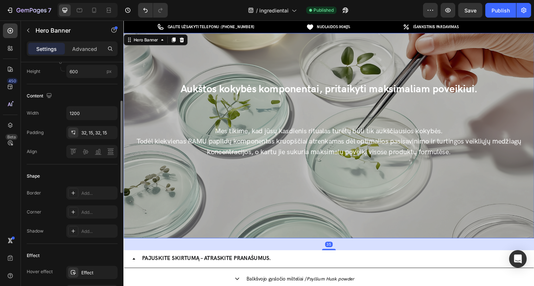
scroll to position [402, 0]
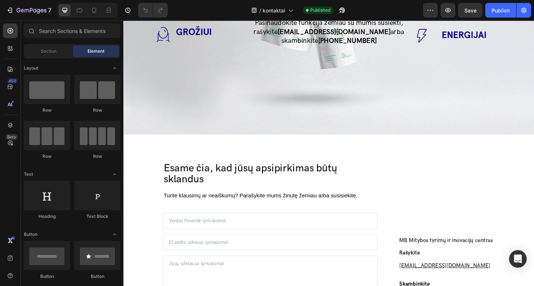
scroll to position [362, 0]
